Goal: Information Seeking & Learning: Learn about a topic

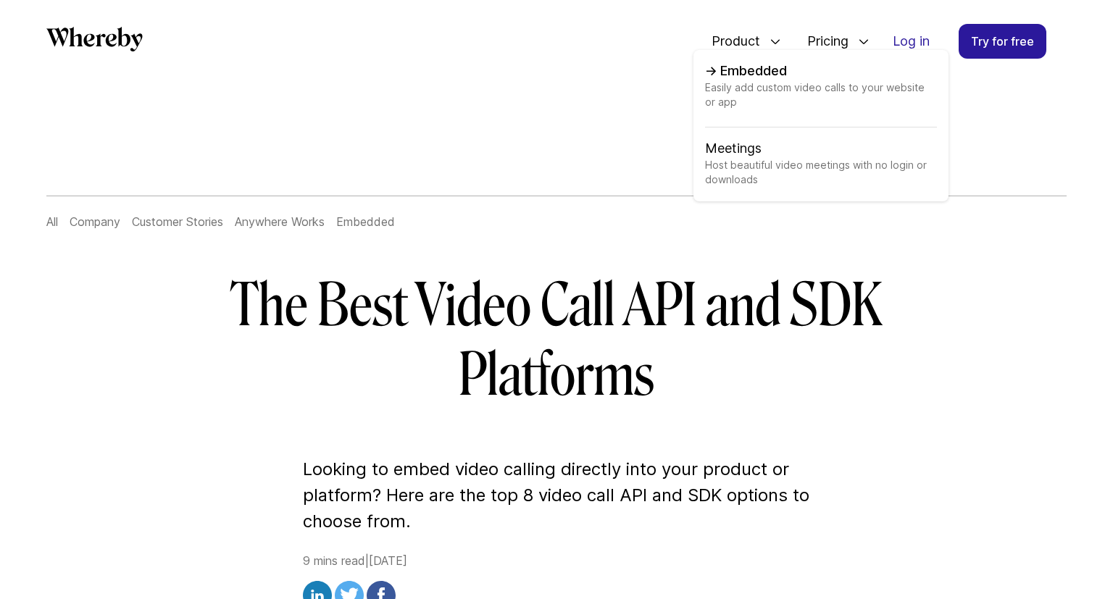
click at [810, 85] on span "Easily add custom video calls to your website or app" at bounding box center [821, 103] width 232 height 47
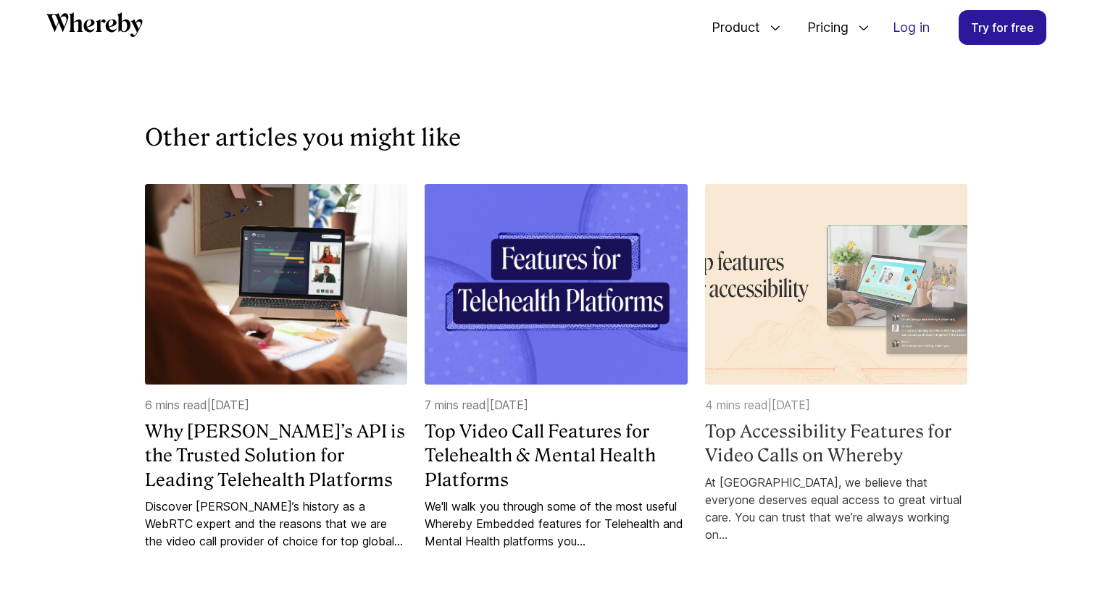
scroll to position [8702, 0]
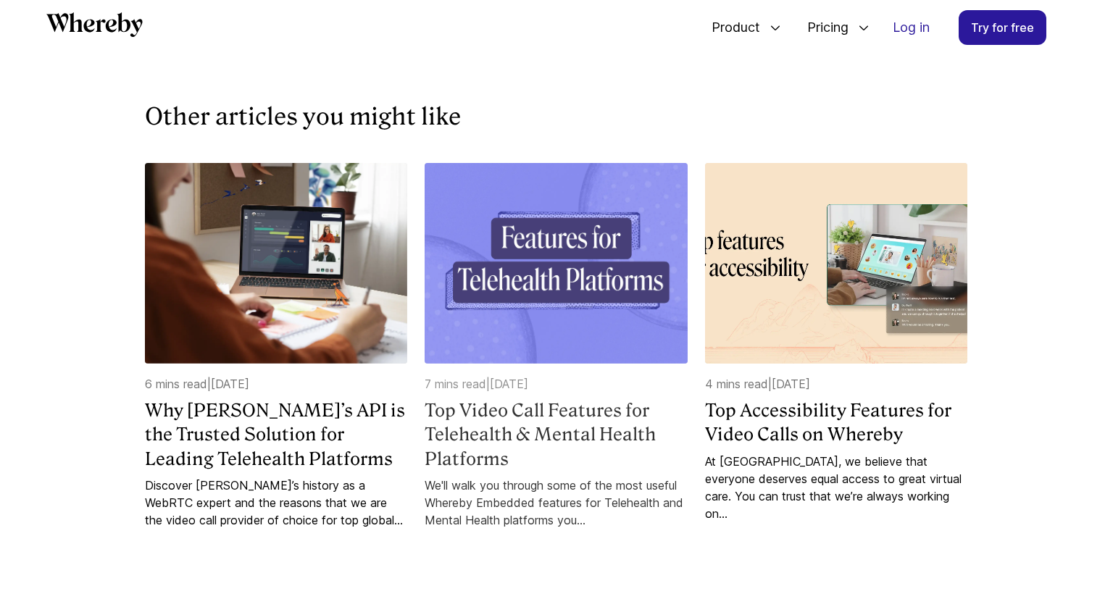
click at [570, 453] on h4 "Top Video Call Features for Telehealth & Mental Health Platforms" at bounding box center [555, 434] width 262 height 73
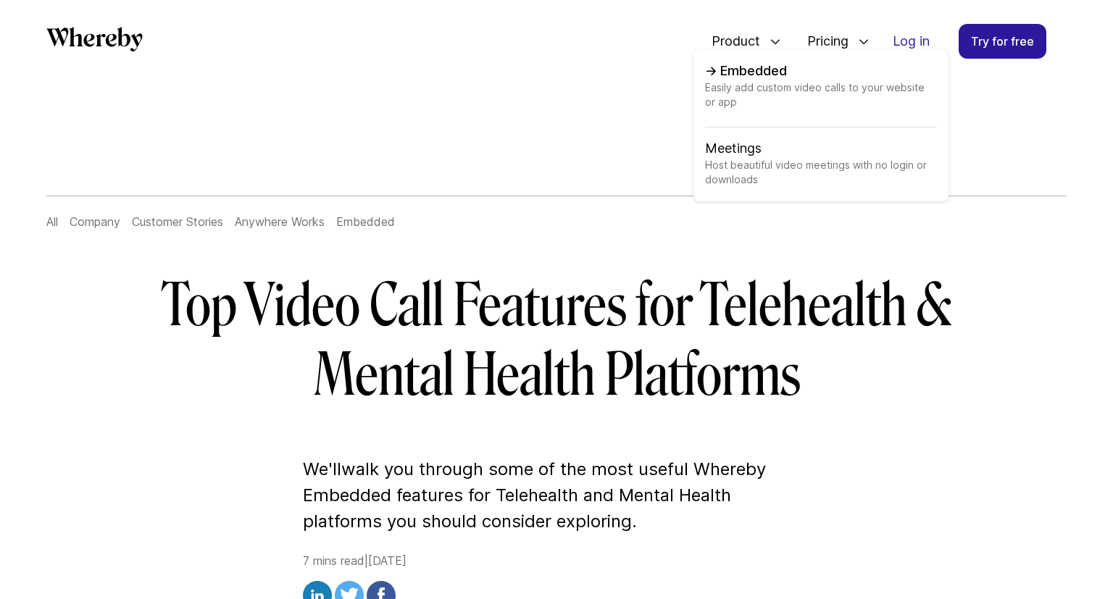
click at [756, 83] on span "Easily add custom video calls to your website or app" at bounding box center [821, 103] width 232 height 47
